Goal: Task Accomplishment & Management: Complete application form

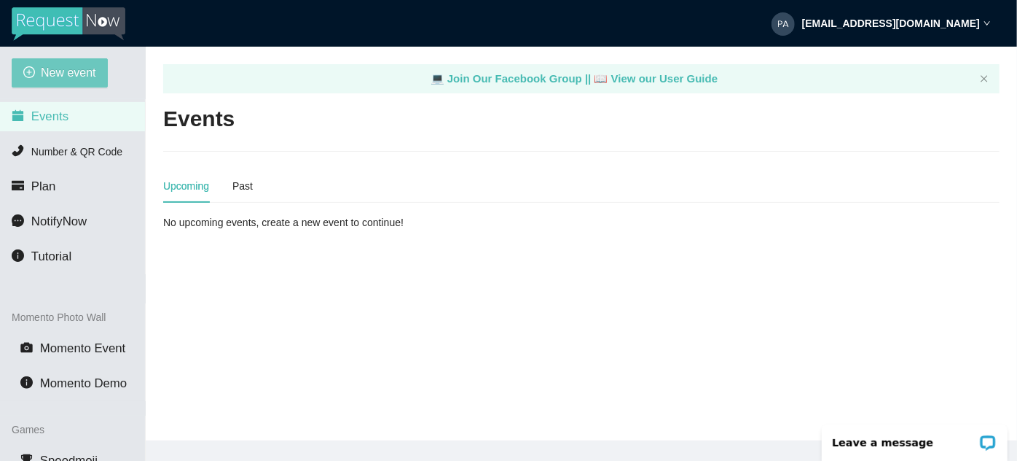
click at [61, 74] on span "New event" at bounding box center [68, 72] width 55 height 18
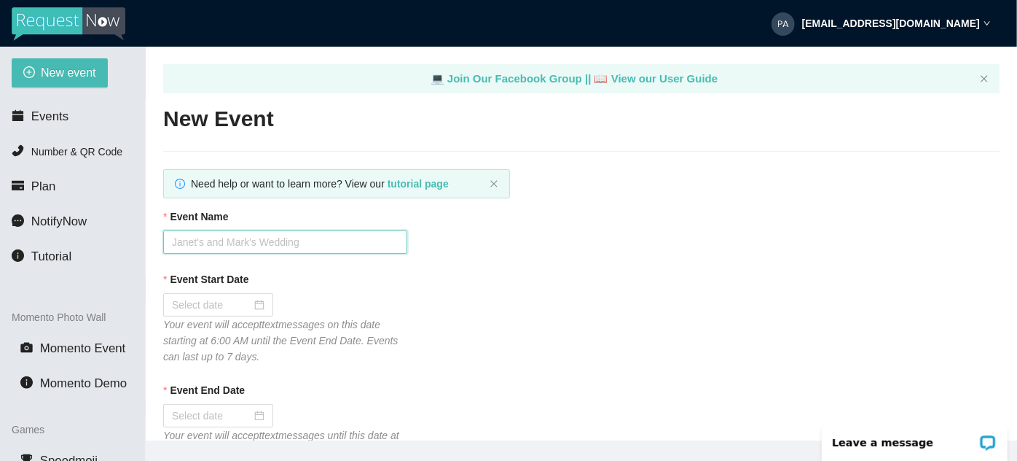
click at [192, 230] on input "Event Name" at bounding box center [285, 241] width 244 height 23
type input "[PERSON_NAME] & [PERSON_NAME] Wedding"
click at [257, 308] on div at bounding box center [218, 305] width 93 height 16
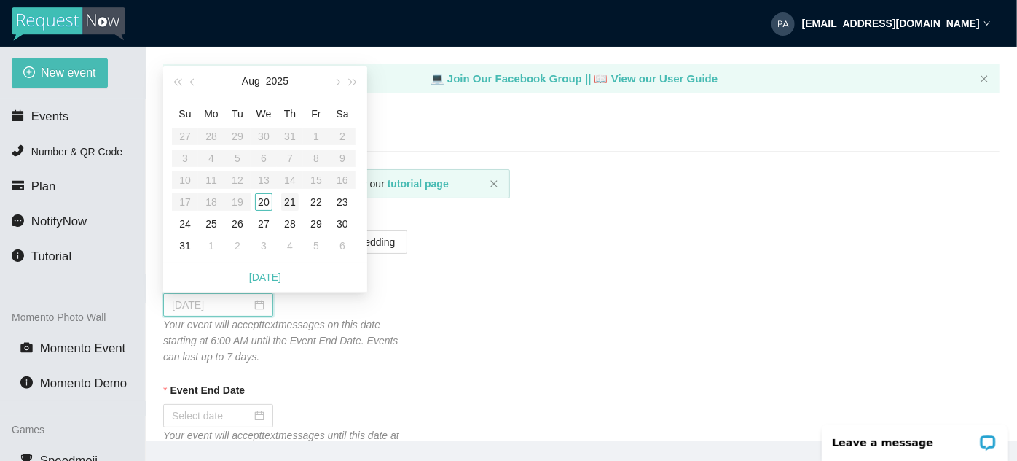
type input "[DATE]"
click at [284, 202] on div "21" at bounding box center [289, 201] width 17 height 17
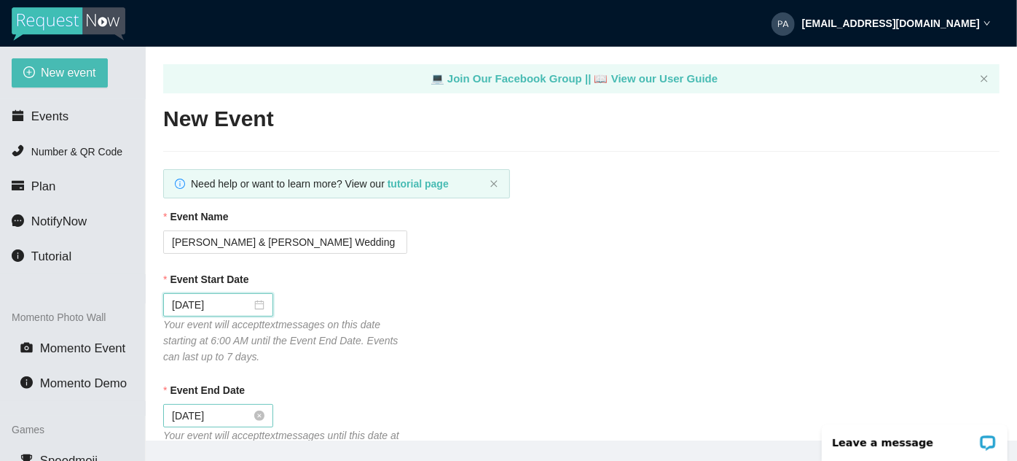
click at [206, 415] on input "[DATE]" at bounding box center [211, 415] width 79 height 16
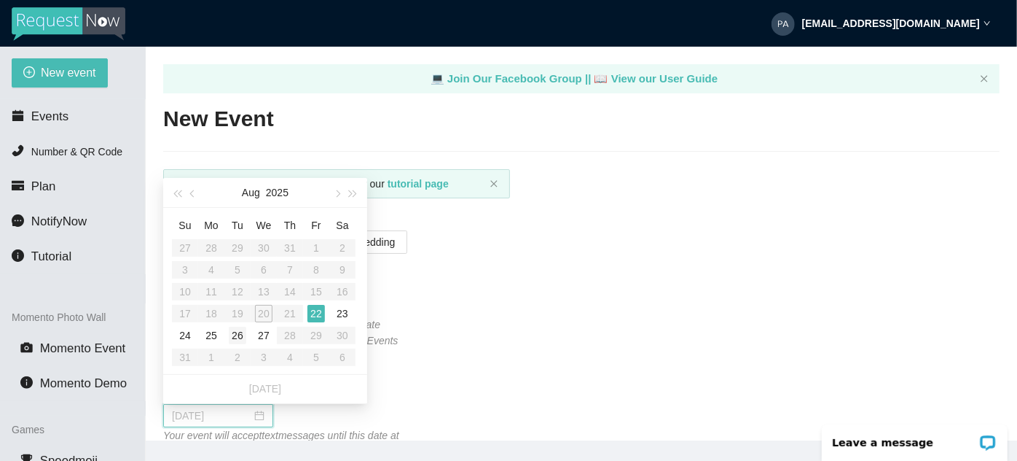
type input "[DATE]"
click at [231, 332] on div "26" at bounding box center [237, 335] width 17 height 17
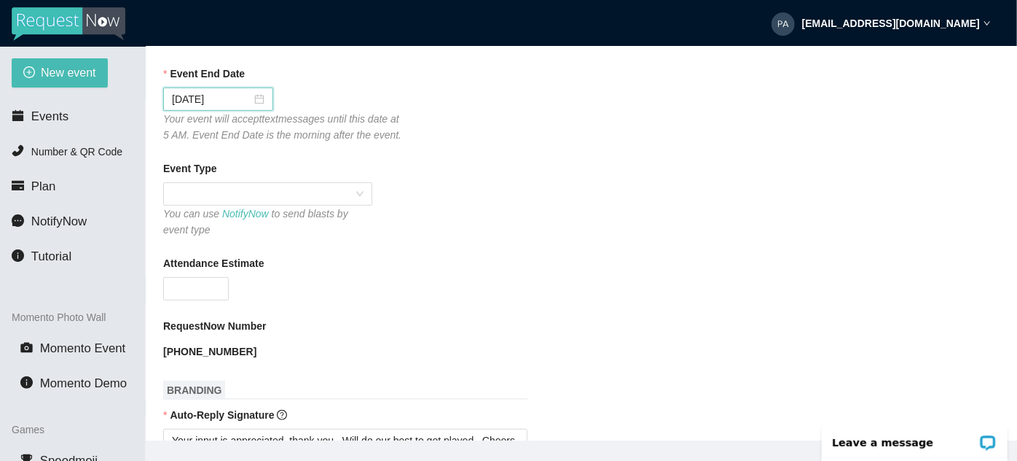
scroll to position [331, 0]
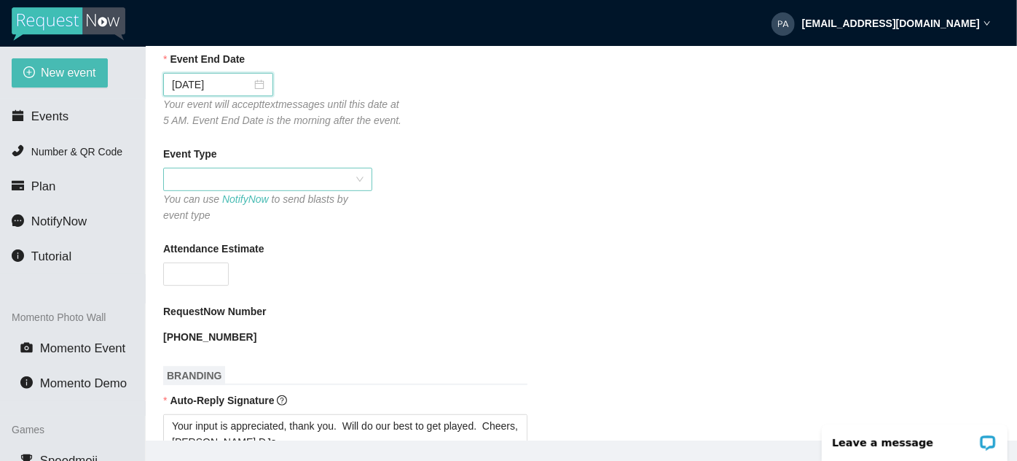
click at [249, 178] on span at bounding box center [268, 179] width 192 height 22
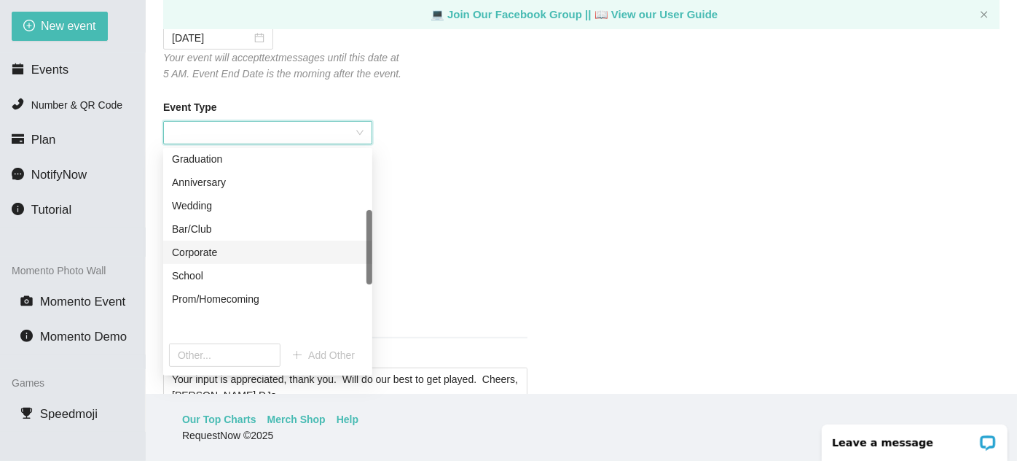
scroll to position [147, 0]
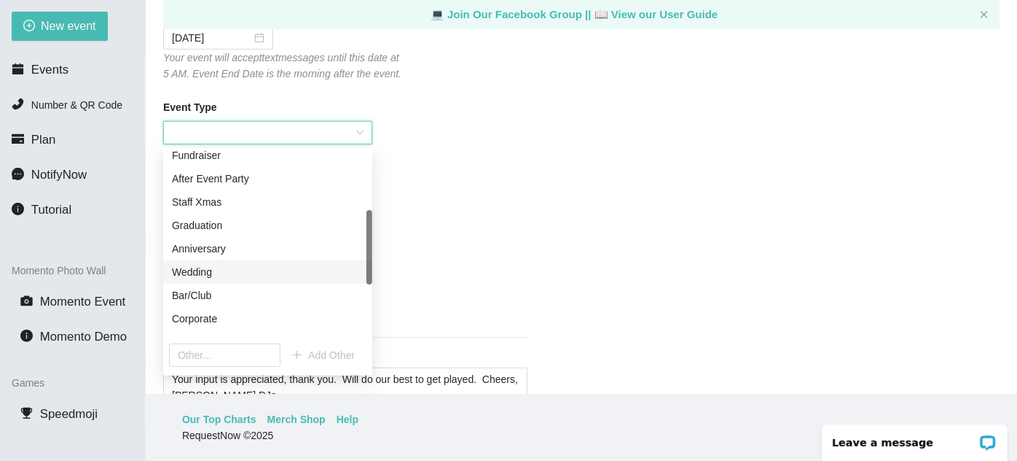
click at [203, 273] on div "Wedding" at bounding box center [268, 272] width 192 height 16
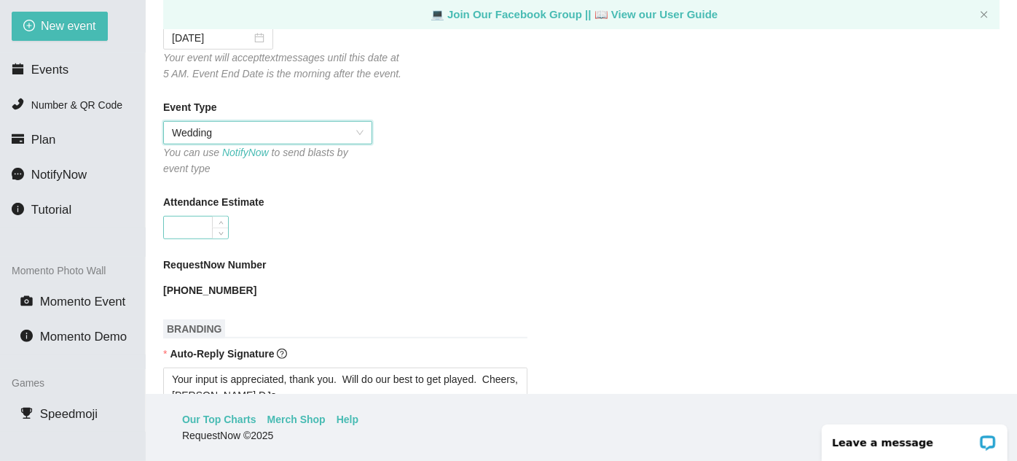
click at [198, 238] on input "Attendance Estimate" at bounding box center [196, 227] width 64 height 22
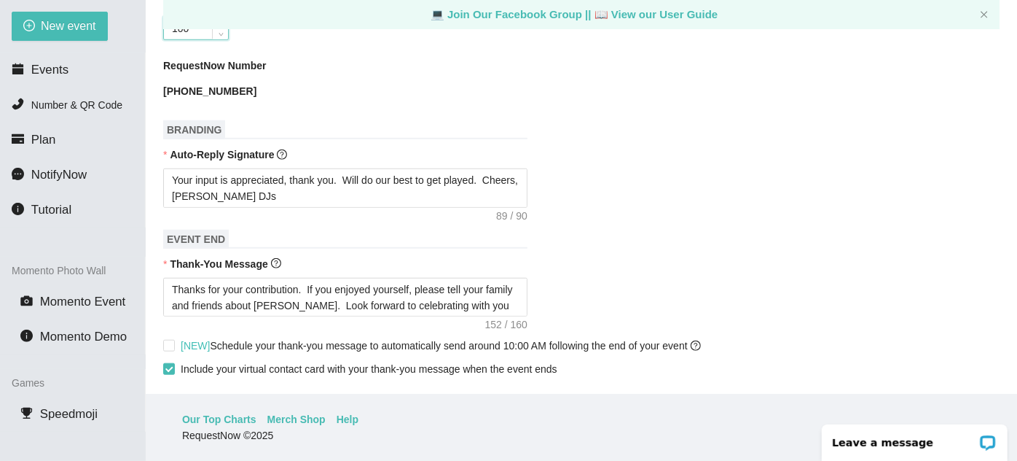
scroll to position [596, 0]
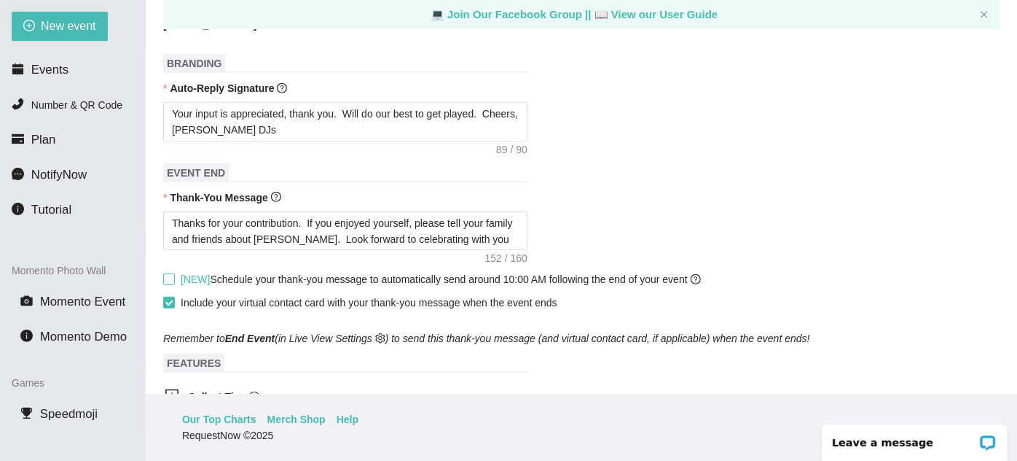
type input "100"
click at [166, 280] on input "[NEW] Schedule your thank-you message to automatically send around 10:00 AM fol…" at bounding box center [168, 278] width 10 height 10
checkbox input "true"
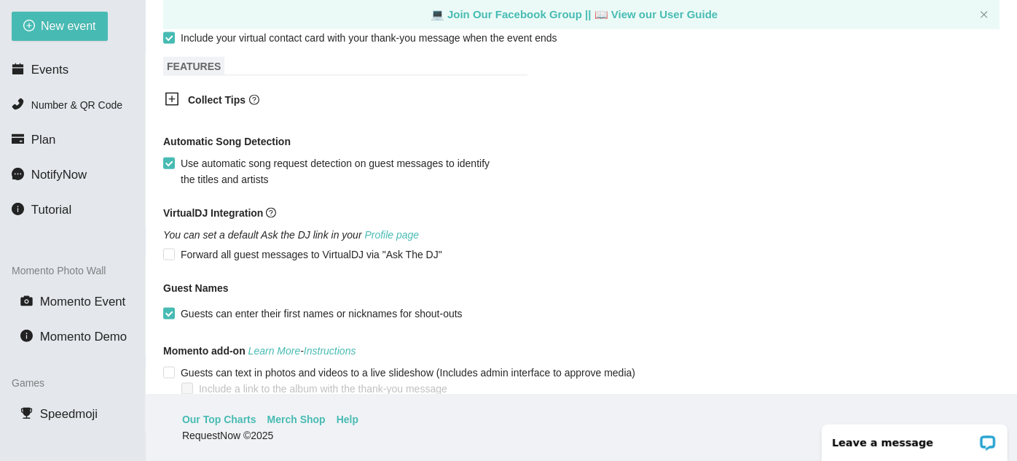
scroll to position [927, 0]
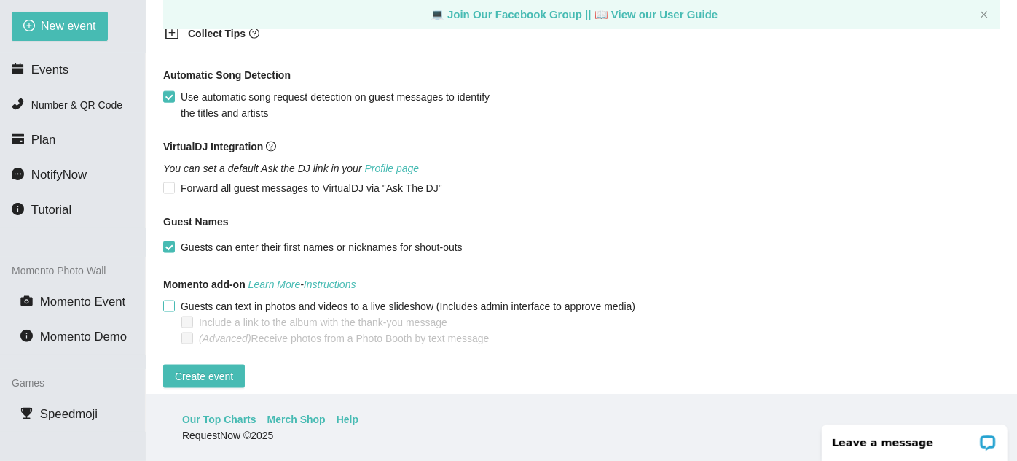
click at [168, 304] on input "Guests can text in photos and videos to a live slideshow (Includes admin interf…" at bounding box center [168, 305] width 10 height 10
checkbox input "true"
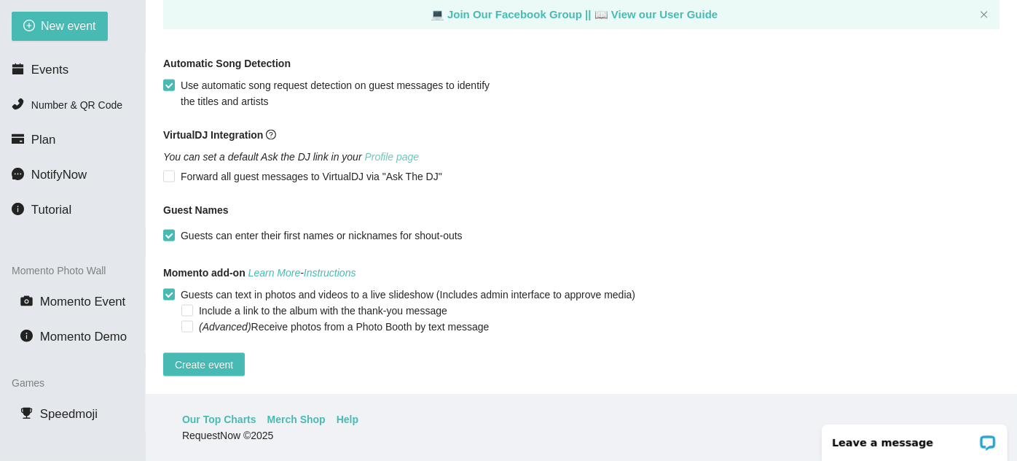
scroll to position [950, 0]
click at [182, 356] on span "Create event" at bounding box center [204, 364] width 58 height 16
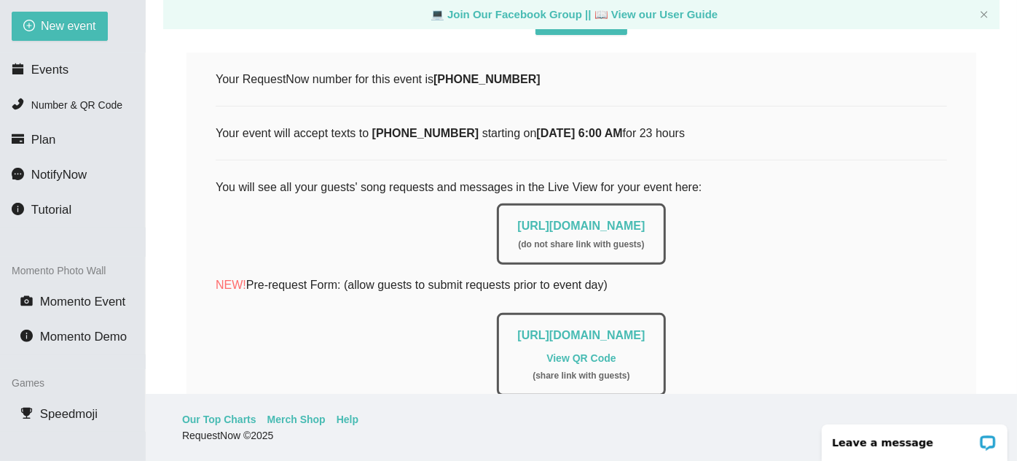
scroll to position [183, 0]
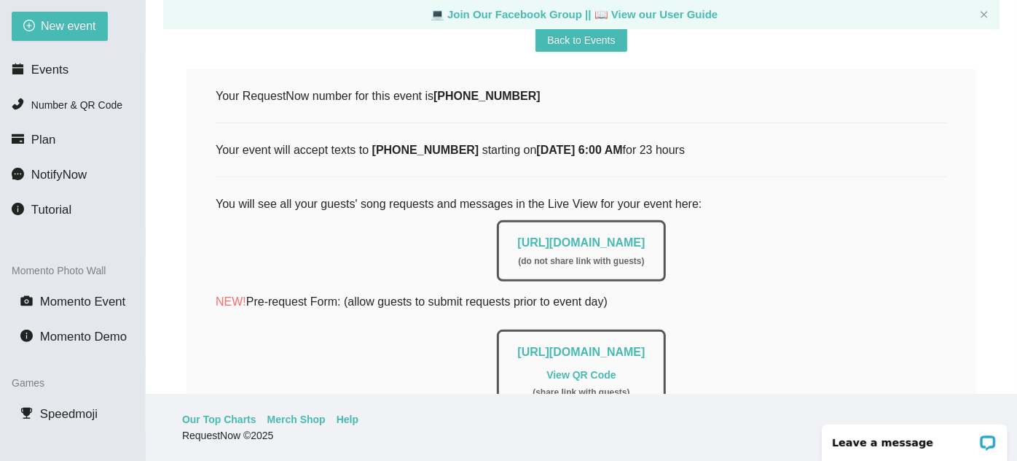
drag, startPoint x: 216, startPoint y: 147, endPoint x: 636, endPoint y: 147, distance: 419.1
click at [636, 147] on div "Your event will accept texts to [PHONE_NUMBER] starting on [DATE] 6:00 AM for 2…" at bounding box center [582, 150] width 732 height 18
copy div "Your event will accept texts to [PHONE_NUMBER] starting on [DATE] 6:00 AM"
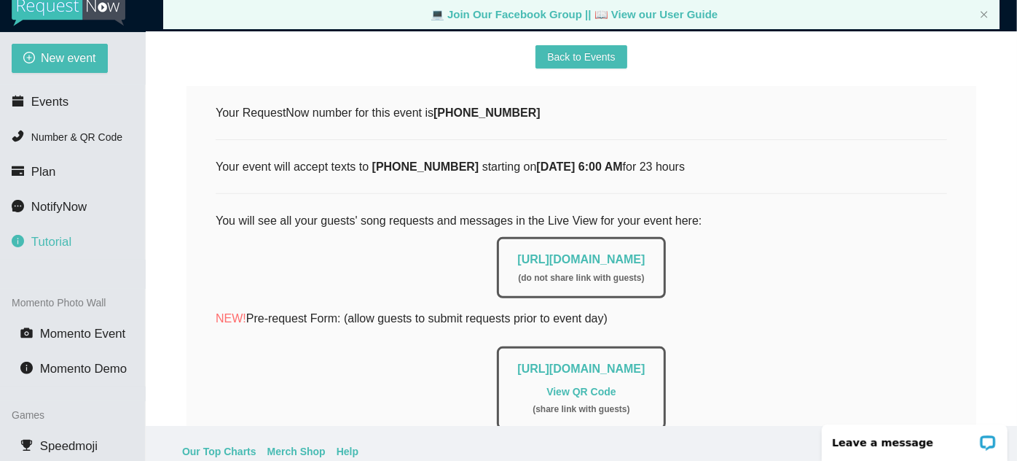
scroll to position [0, 0]
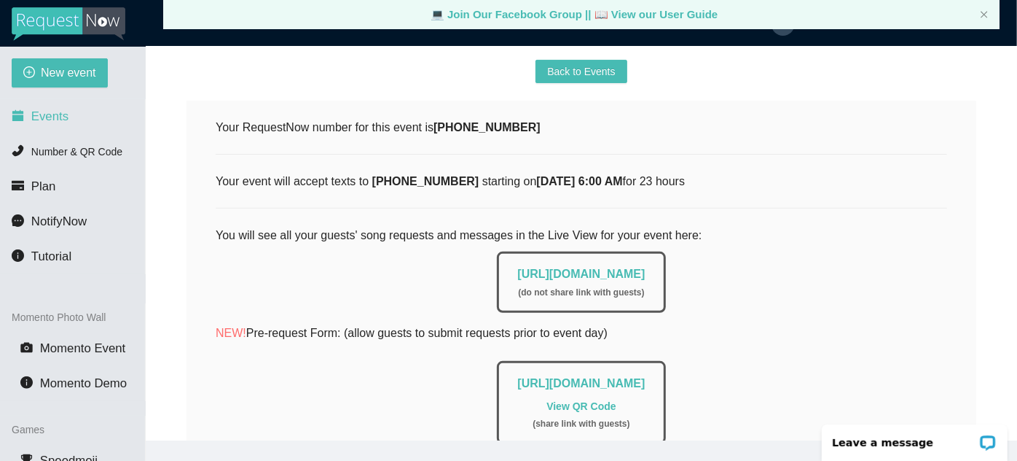
click at [40, 122] on span "Events" at bounding box center [49, 116] width 37 height 14
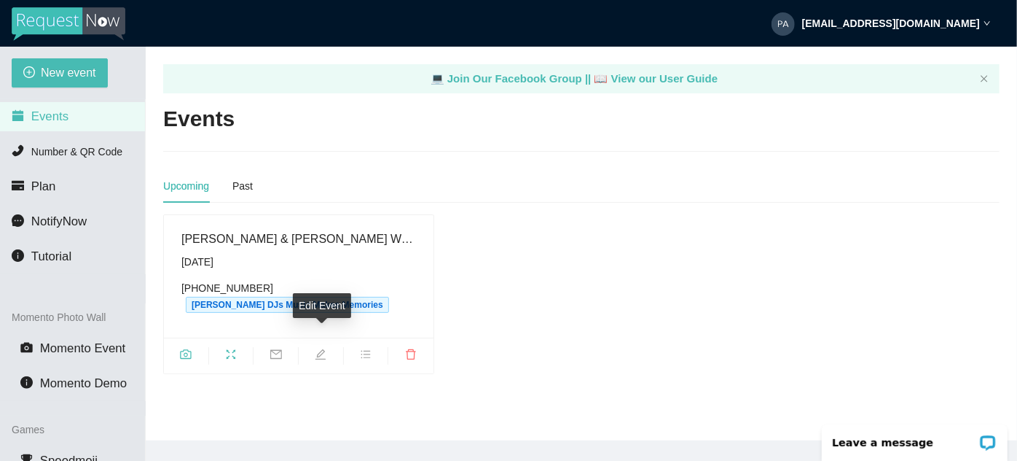
click at [315, 348] on icon "edit" at bounding box center [321, 354] width 12 height 12
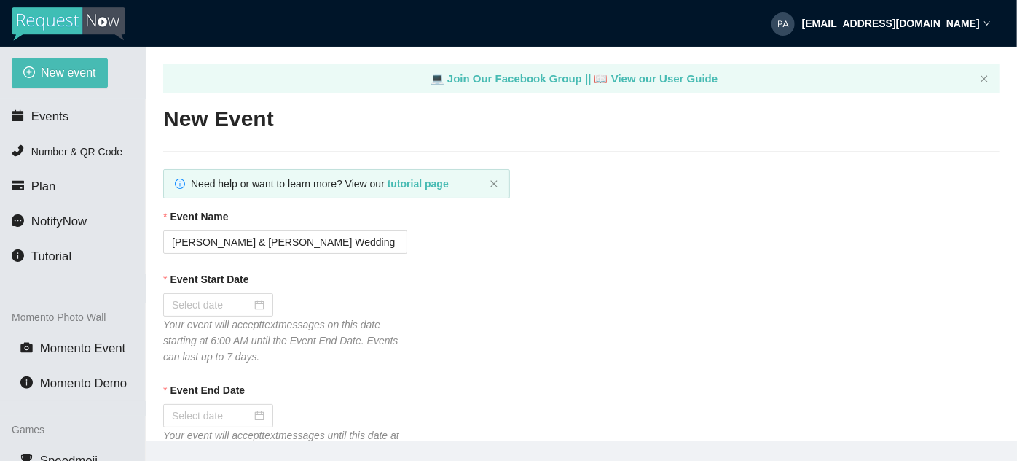
type textarea "[URL][DOMAIN_NAME]"
checkbox input "true"
type input "[DATE]"
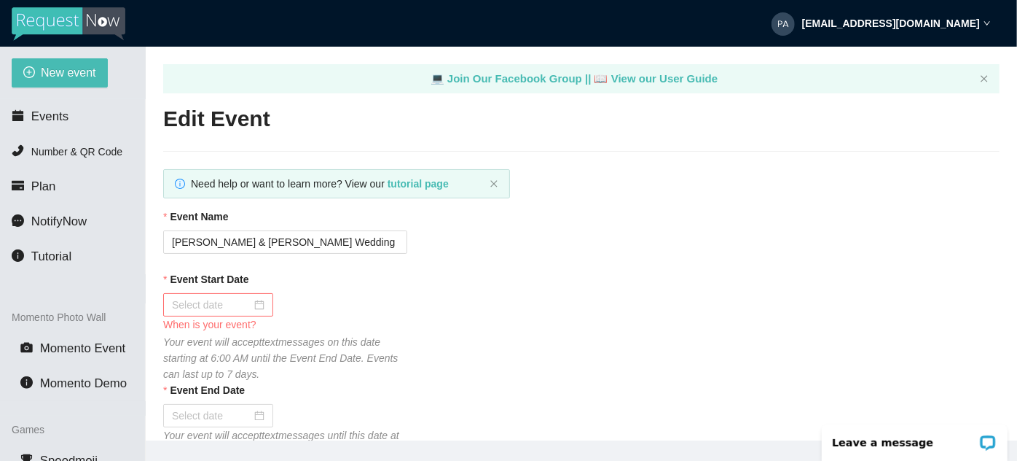
click at [197, 302] on input "Event Start Date" at bounding box center [211, 305] width 79 height 16
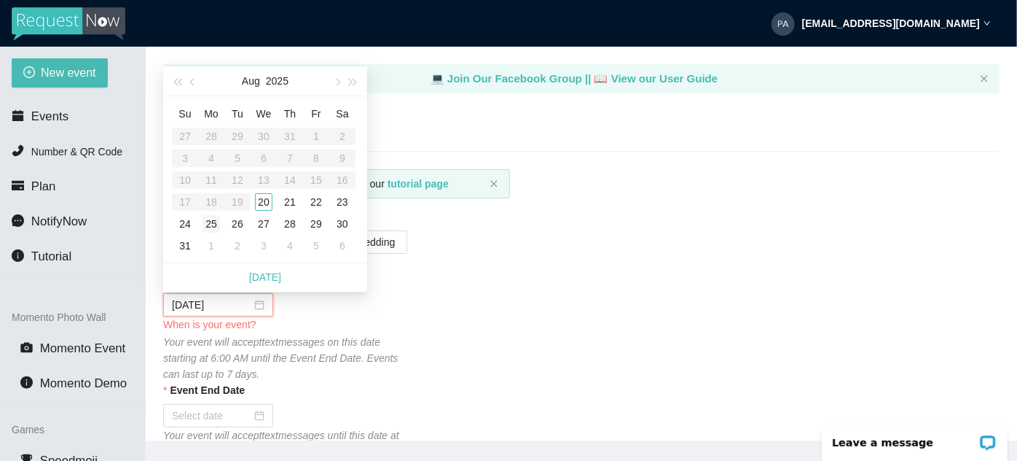
type input "[DATE]"
click at [262, 205] on div "20" at bounding box center [263, 201] width 17 height 17
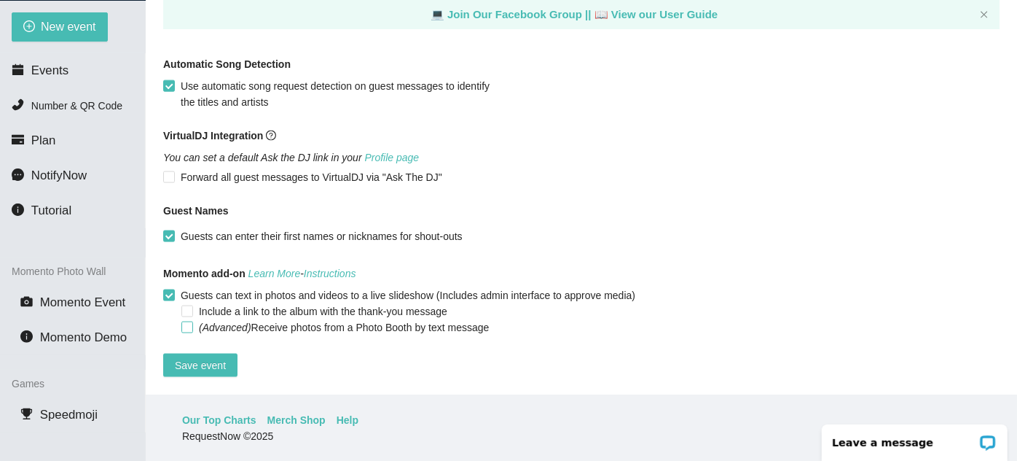
scroll to position [47, 0]
click at [188, 356] on span "Save event" at bounding box center [200, 364] width 51 height 16
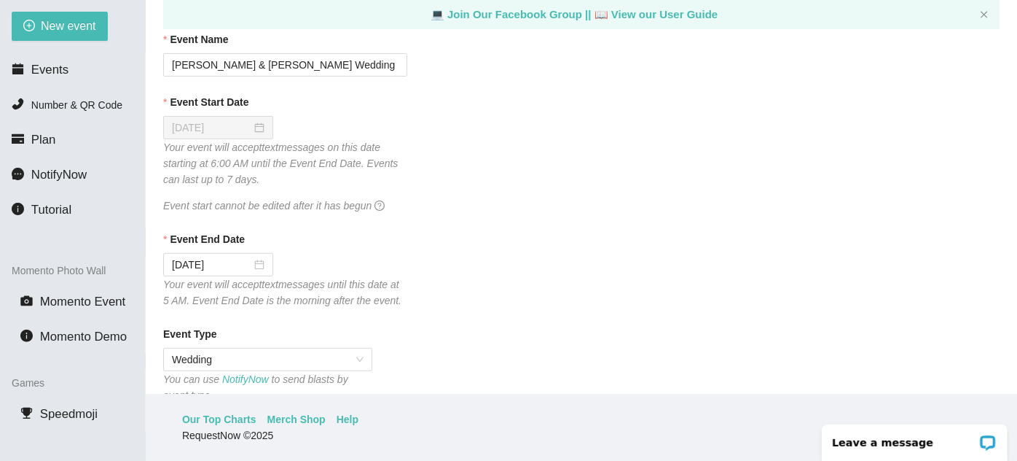
scroll to position [132, 0]
click at [202, 268] on input "[DATE]" at bounding box center [211, 263] width 79 height 16
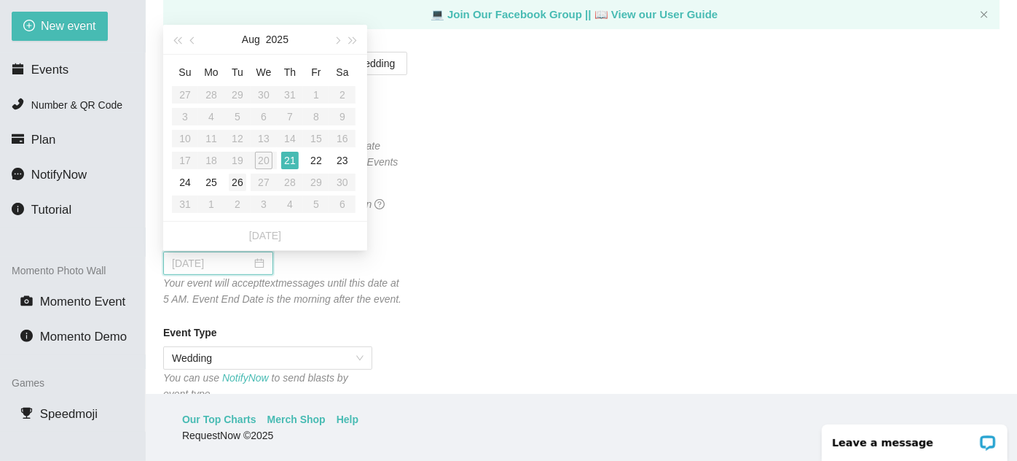
type input "[DATE]"
click at [237, 181] on div "26" at bounding box center [237, 181] width 17 height 17
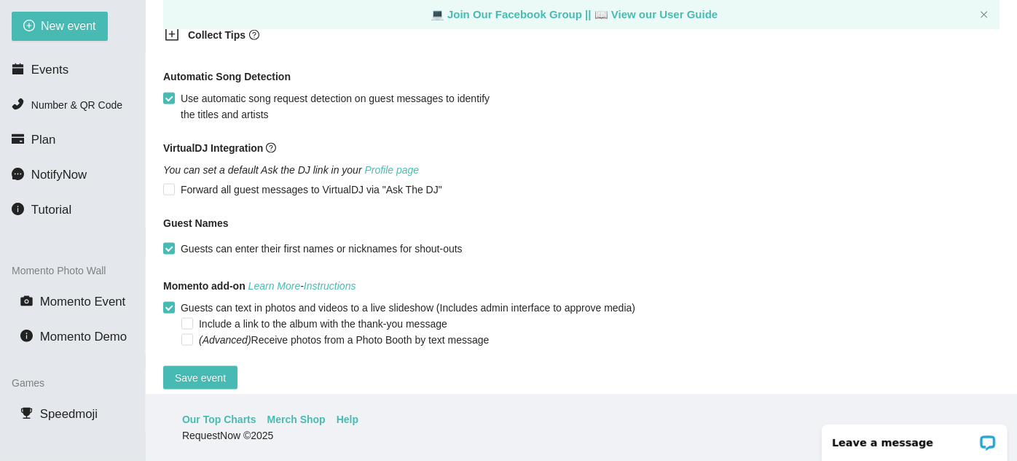
scroll to position [976, 0]
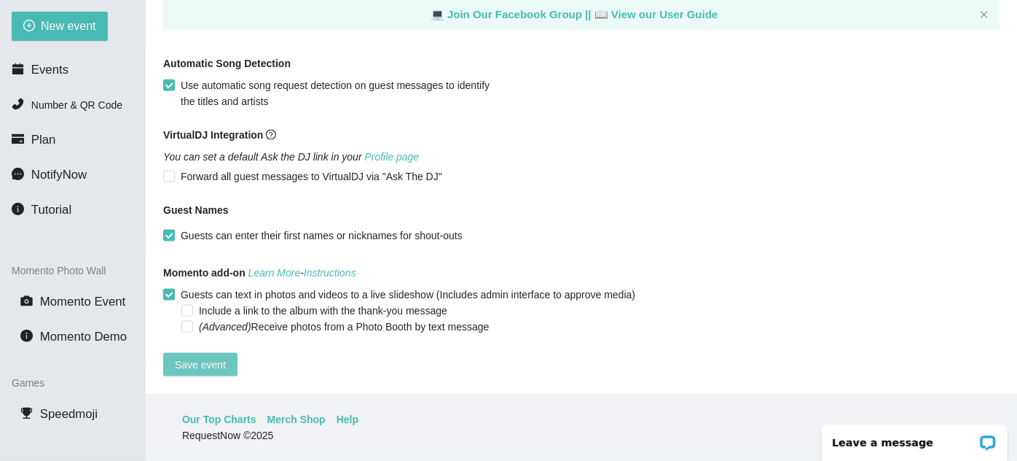
click at [214, 356] on span "Save event" at bounding box center [200, 364] width 51 height 16
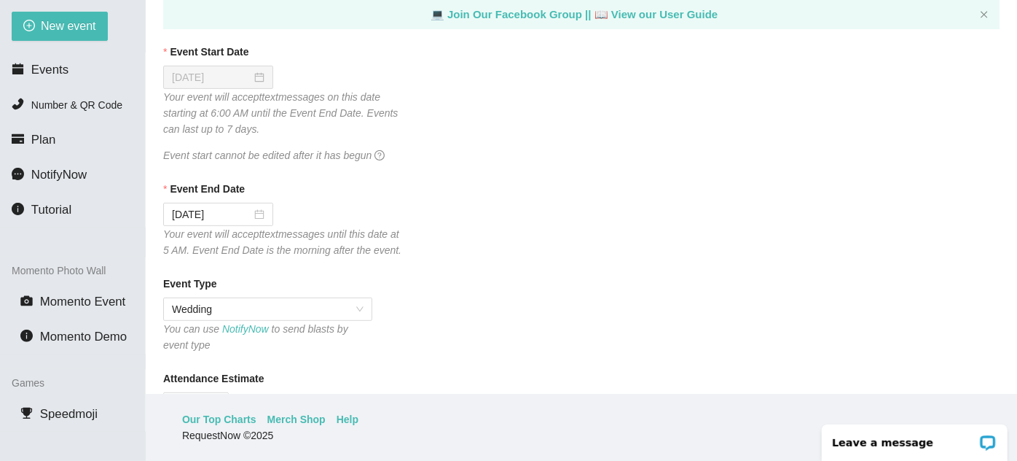
scroll to position [114, 0]
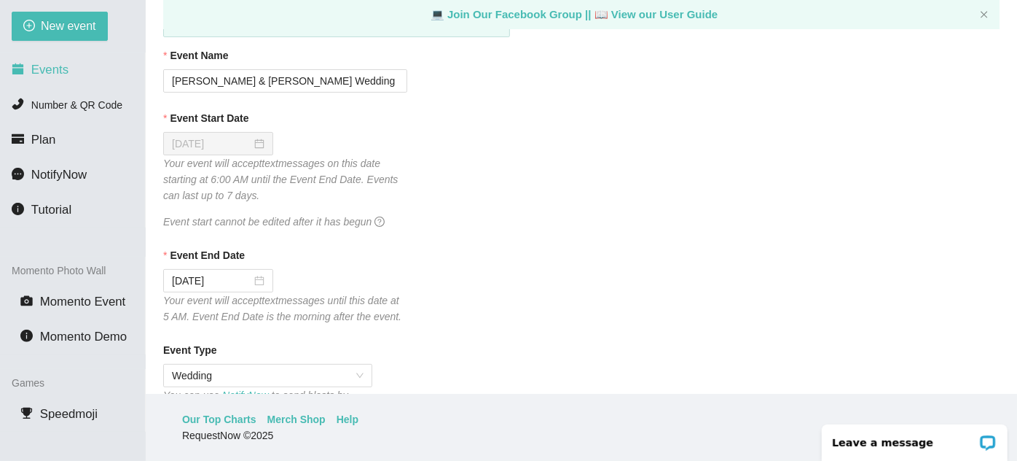
click at [54, 68] on span "Events" at bounding box center [49, 70] width 37 height 14
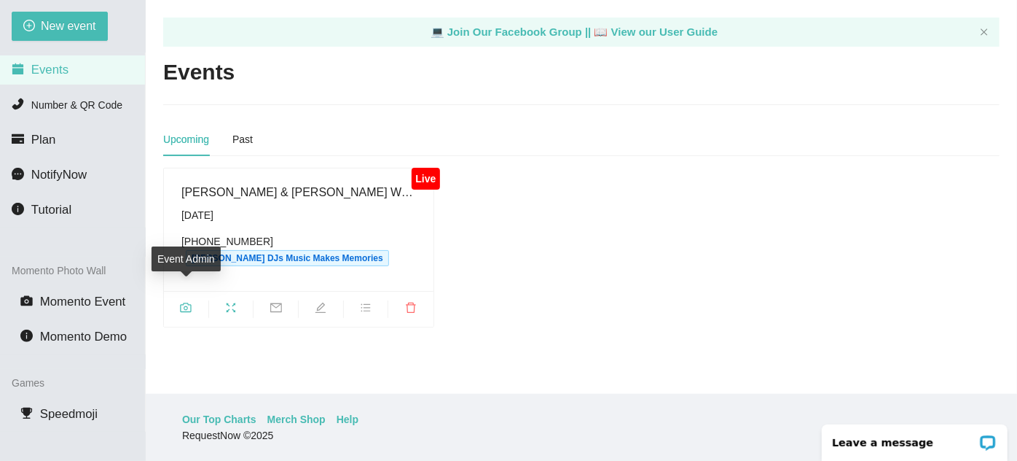
click at [187, 302] on icon "camera" at bounding box center [186, 306] width 11 height 9
